Goal: Task Accomplishment & Management: Use online tool/utility

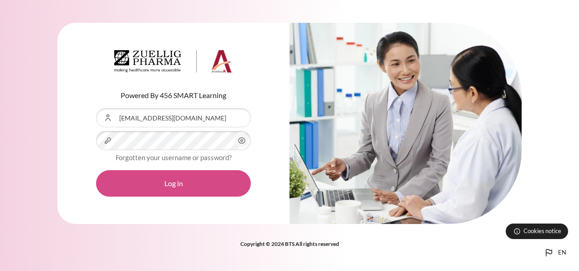
click at [223, 187] on button "Log in" at bounding box center [173, 183] width 155 height 26
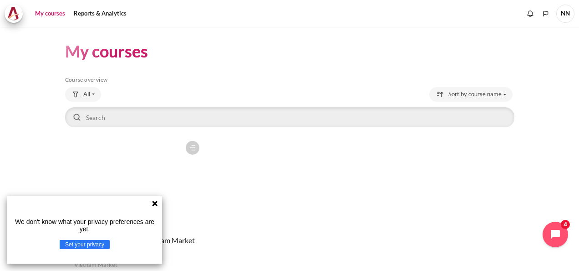
click at [154, 200] on icon at bounding box center [154, 202] width 7 height 7
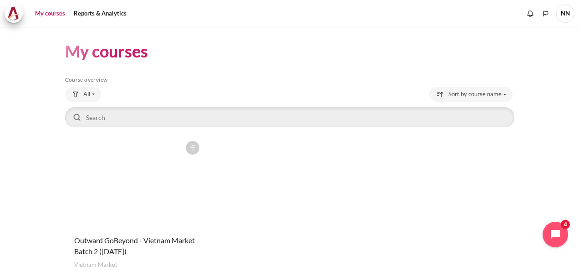
click at [133, 202] on figure "Content" at bounding box center [134, 181] width 139 height 91
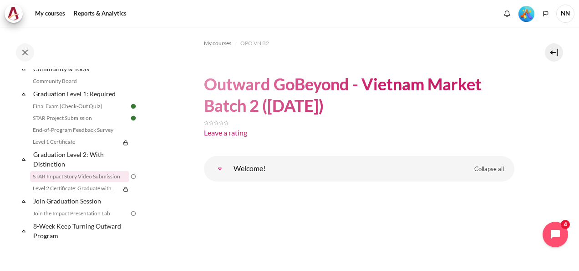
scroll to position [1027, 0]
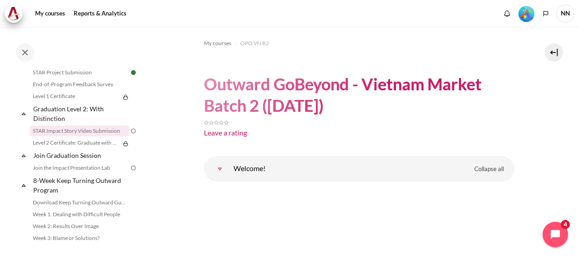
click at [82, 136] on link "STAR Impact Story Video Submission" at bounding box center [79, 130] width 99 height 11
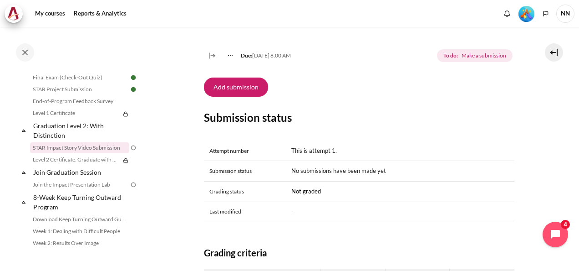
scroll to position [455, 0]
